Goal: Task Accomplishment & Management: Manage account settings

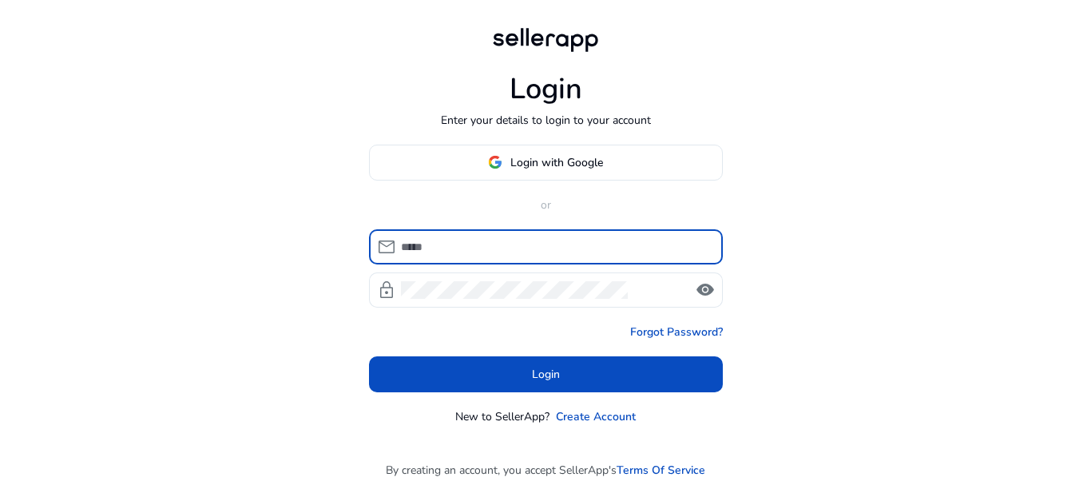
click at [599, 167] on span "Login with Google" at bounding box center [556, 162] width 93 height 17
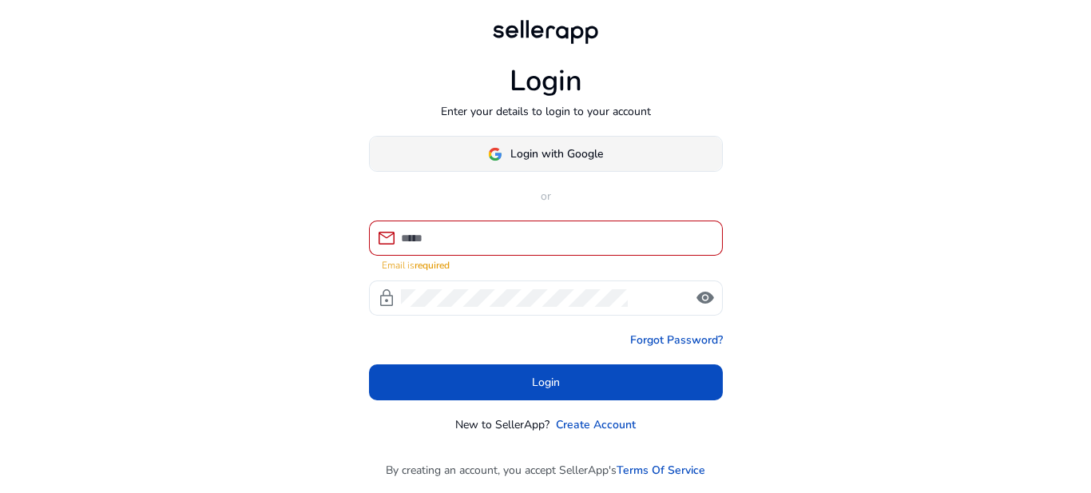
click at [635, 159] on span at bounding box center [546, 154] width 352 height 38
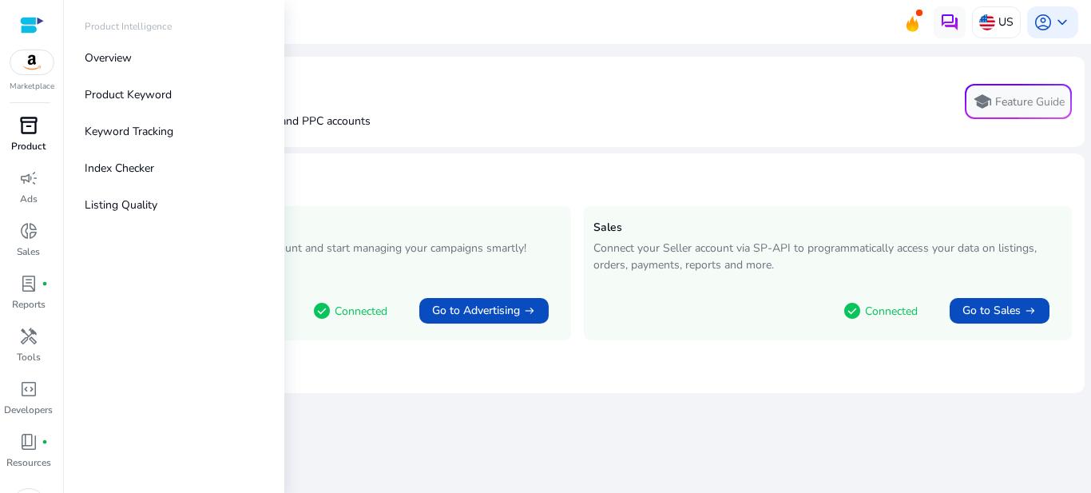
click at [34, 132] on span "inventory_2" at bounding box center [28, 125] width 19 height 19
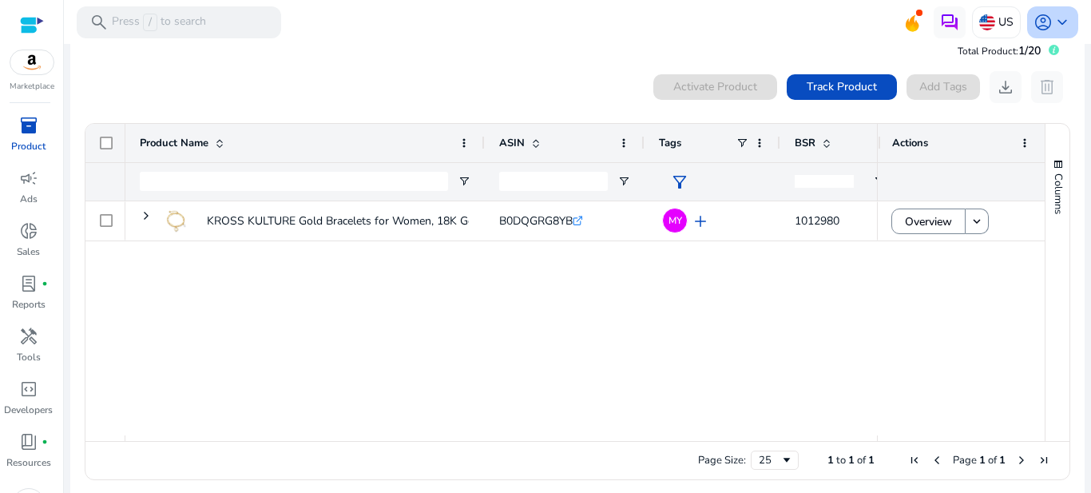
click at [1053, 25] on span "keyboard_arrow_down" at bounding box center [1061, 22] width 19 height 19
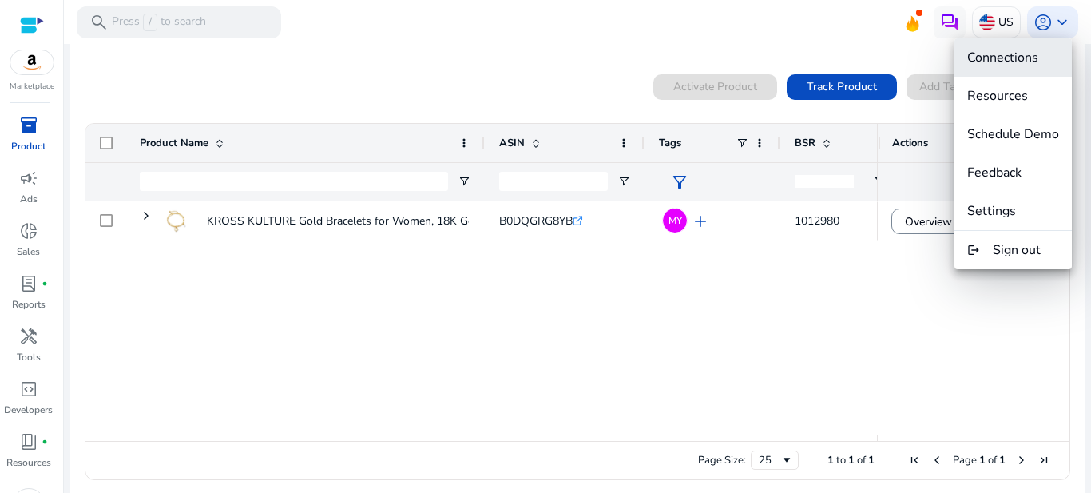
click at [1035, 63] on span "Connections" at bounding box center [1002, 58] width 71 height 18
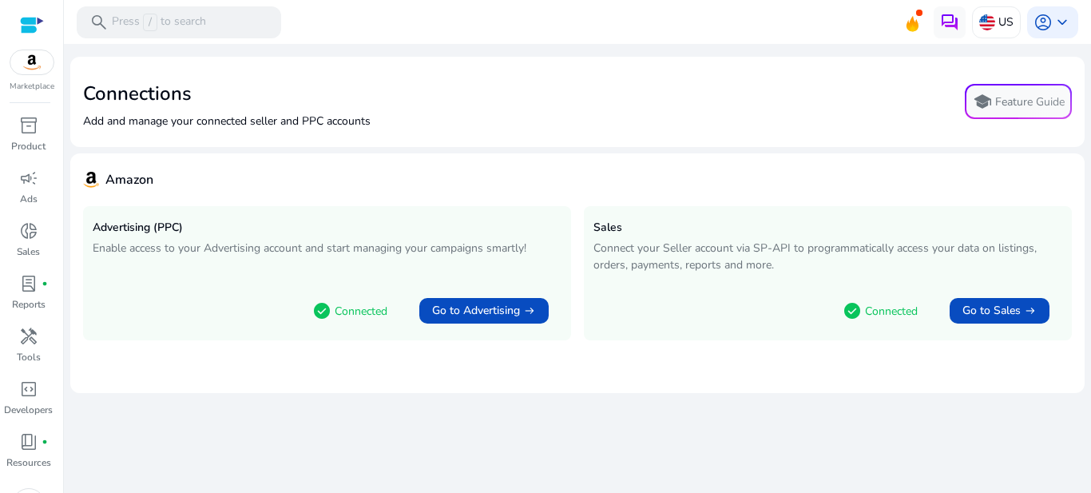
click at [319, 311] on span "check_circle" at bounding box center [321, 310] width 19 height 19
click at [416, 310] on link "Go to Advertising arrow_right_alt" at bounding box center [483, 310] width 155 height 38
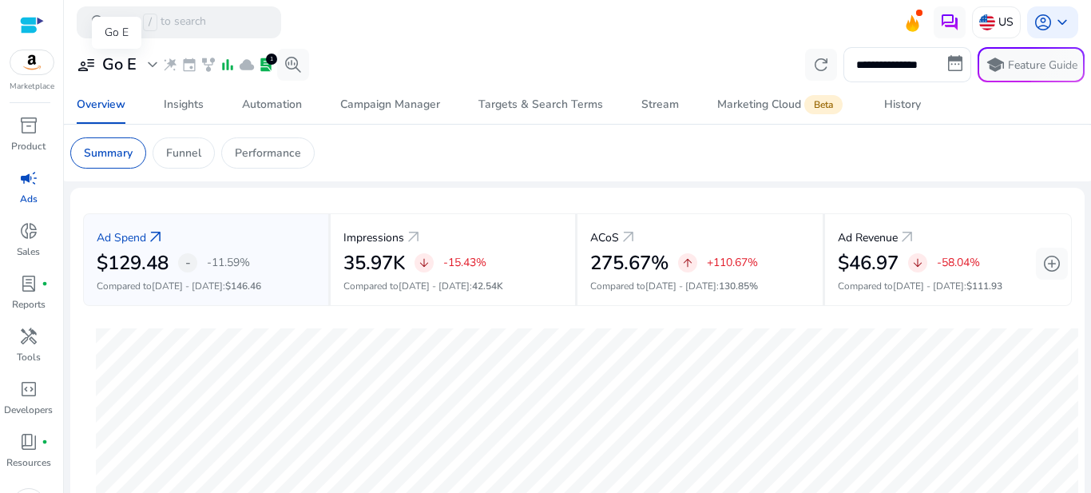
click at [109, 65] on h3 "Go E" at bounding box center [119, 64] width 34 height 19
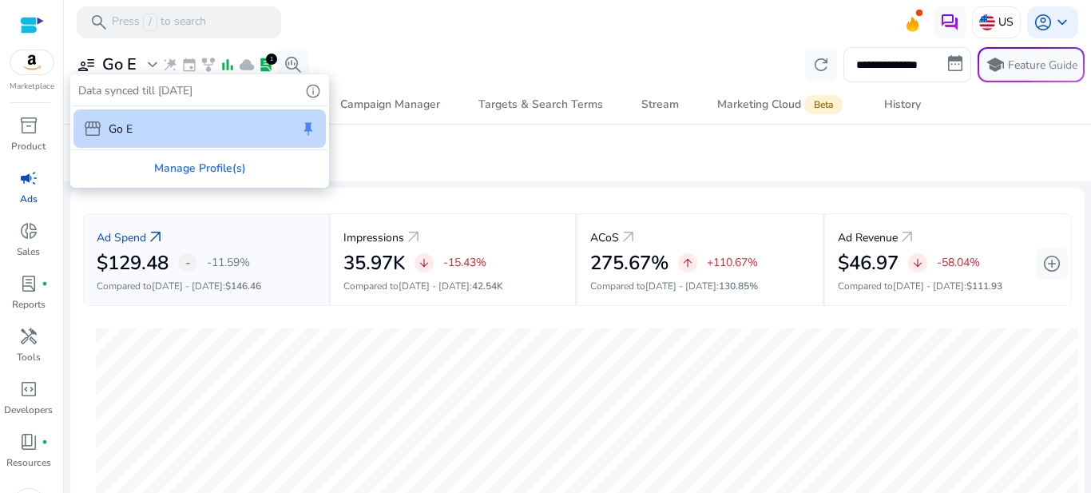
click at [285, 131] on div "storefront Go E keep" at bounding box center [199, 128] width 252 height 38
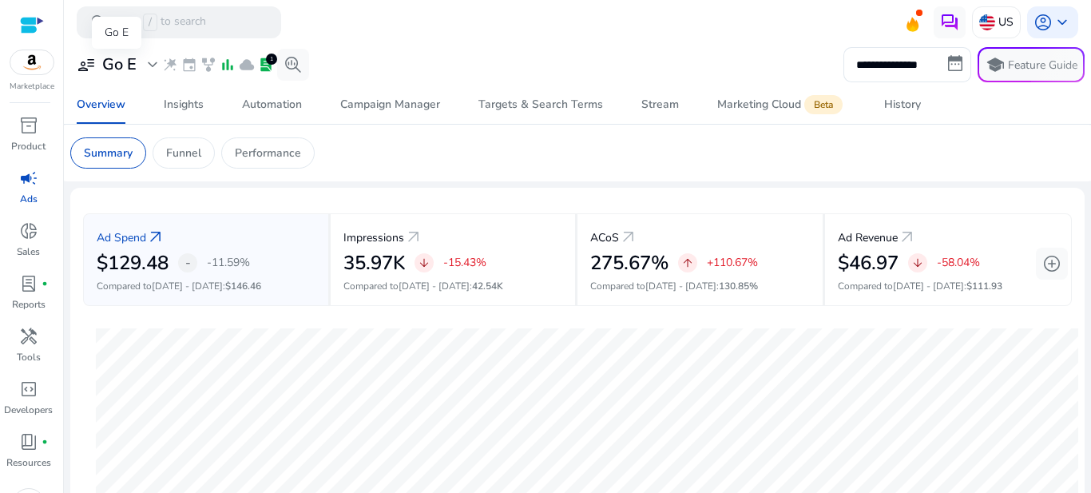
click at [141, 57] on div "user_attributes Go E expand_more" at bounding box center [119, 64] width 85 height 19
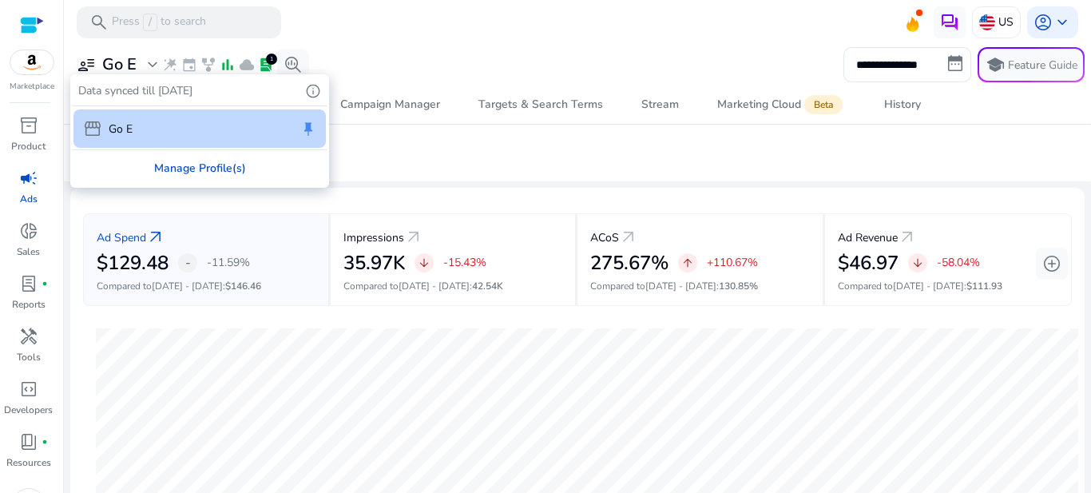
click at [205, 178] on div "Manage Profile(s)" at bounding box center [199, 168] width 255 height 36
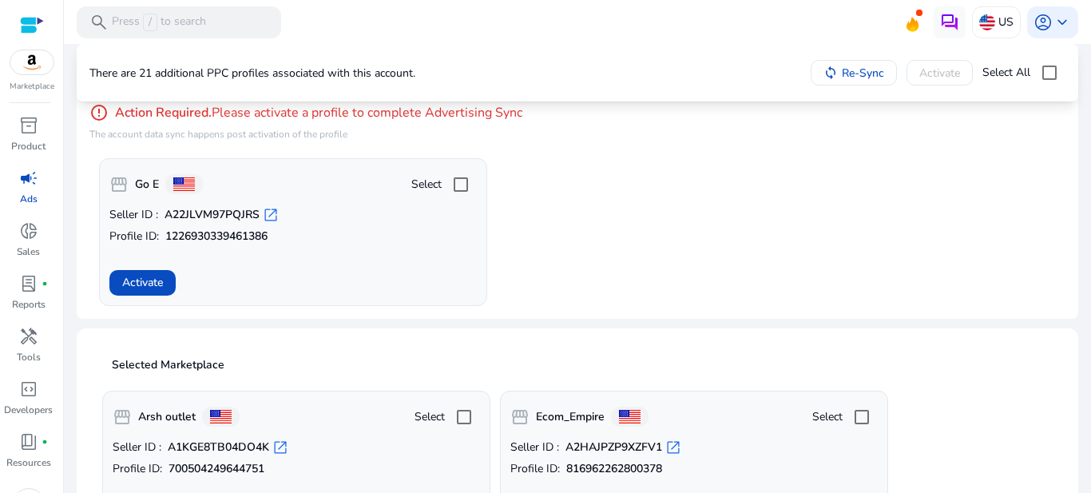
click at [650, 263] on app-activate-profile-box "storefront Go E Select Seller ID : A22JLVM97PQJRS open_in_new Profile ID: 12269…" at bounding box center [582, 232] width 966 height 148
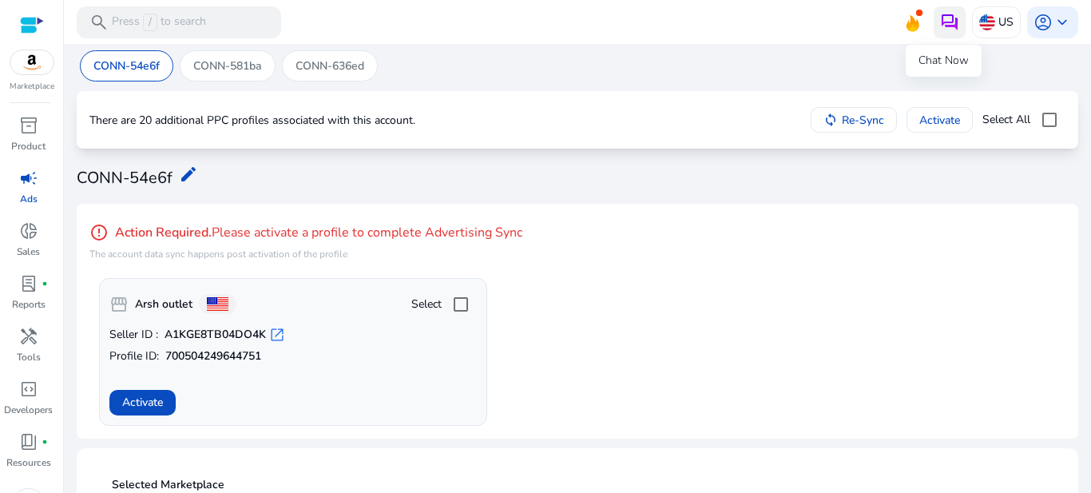
click at [948, 19] on img at bounding box center [949, 22] width 19 height 19
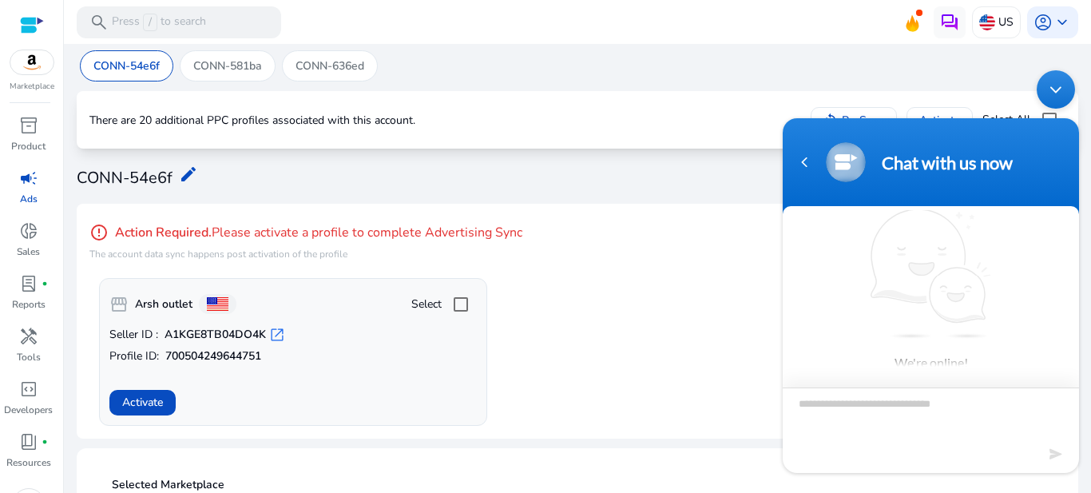
type textarea "*"
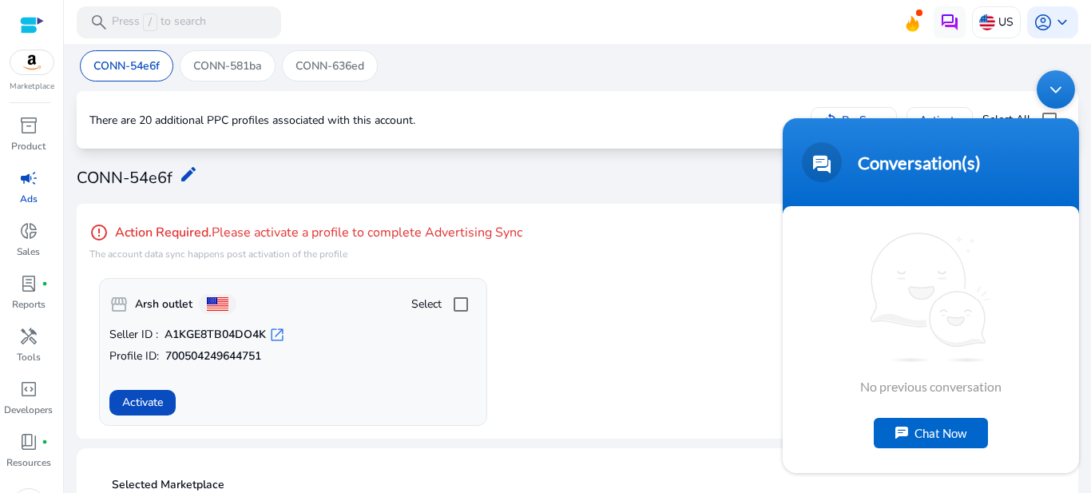
click at [953, 429] on div "Chat Now" at bounding box center [930, 432] width 114 height 30
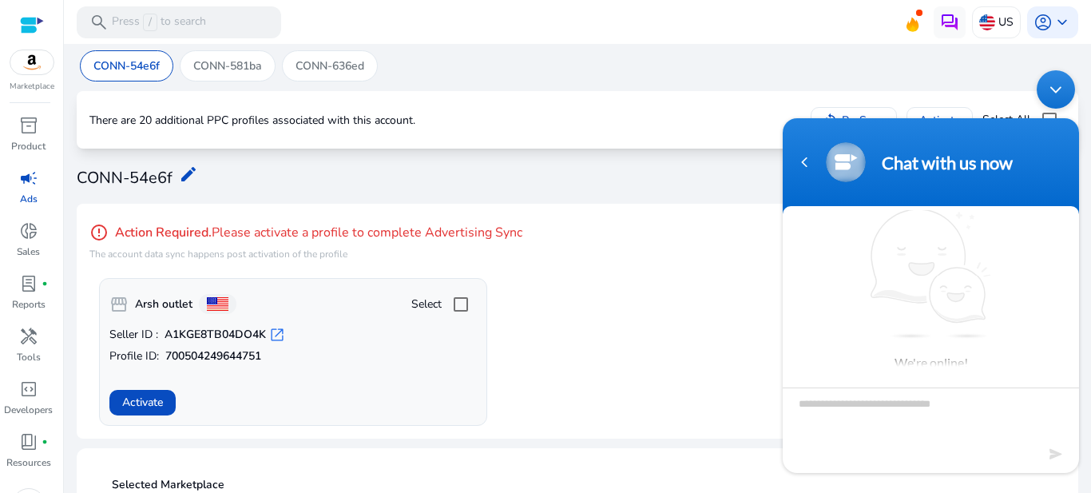
click at [1061, 83] on div "Minimize live chat window" at bounding box center [1055, 88] width 38 height 38
